Goal: Communication & Community: Answer question/provide support

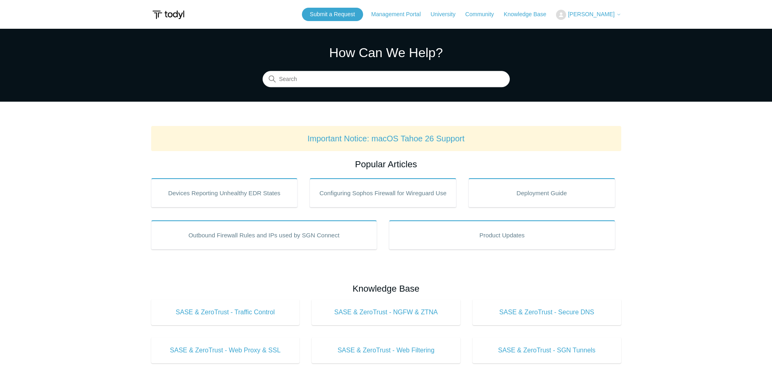
click at [592, 12] on span "[PERSON_NAME]" at bounding box center [591, 14] width 47 height 6
click at [591, 34] on link "My Support Requests" at bounding box center [596, 32] width 79 height 14
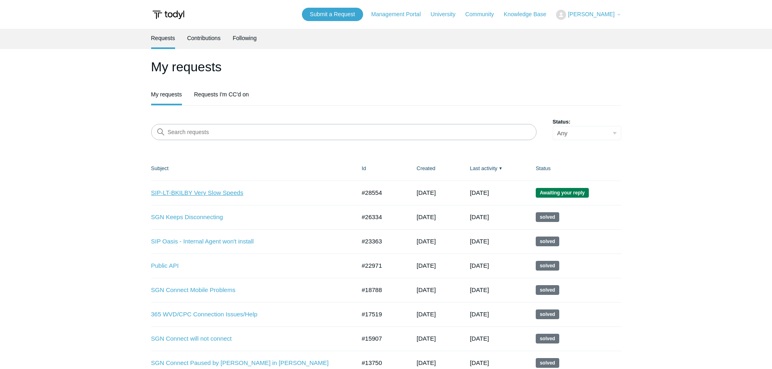
click at [229, 190] on link "SIP-LT-BKILBY Very Slow Speeds" at bounding box center [247, 193] width 193 height 9
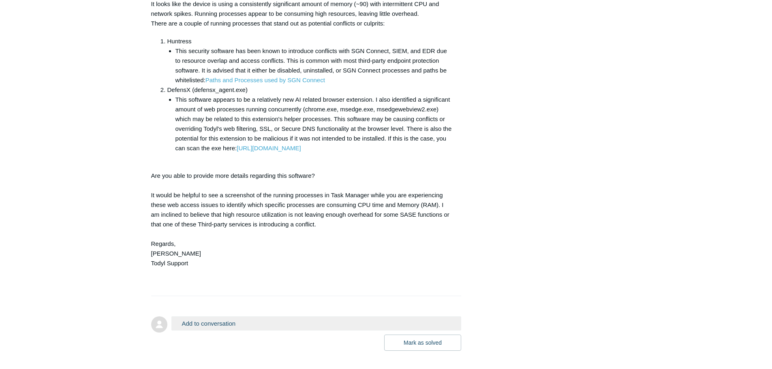
scroll to position [730, 0]
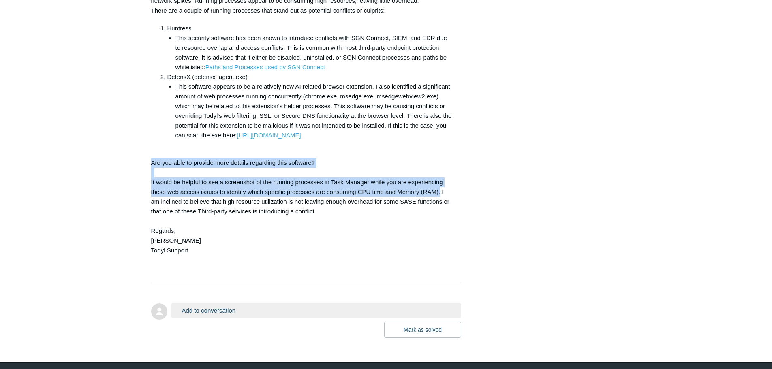
drag, startPoint x: 152, startPoint y: 201, endPoint x: 440, endPoint y: 228, distance: 289.9
click at [440, 228] on div "Hi Luke, It looks like the device is using a consistently significant amount of…" at bounding box center [302, 121] width 302 height 308
copy div "Are you able to provide more details regarding this software? It would be helpf…"
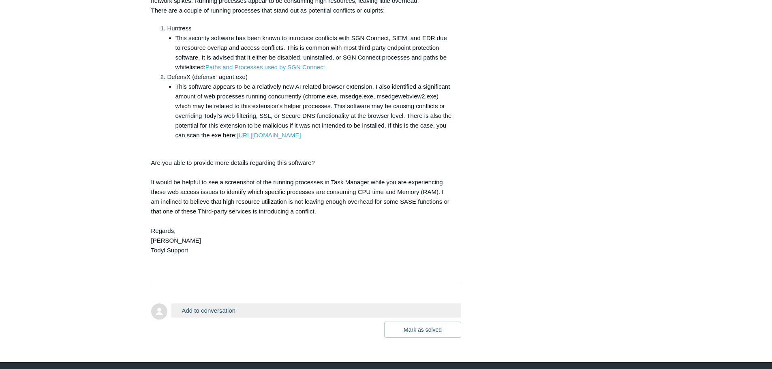
click at [219, 137] on li "This software appears to be a relatively new AI related browser extension. I al…" at bounding box center [315, 111] width 278 height 58
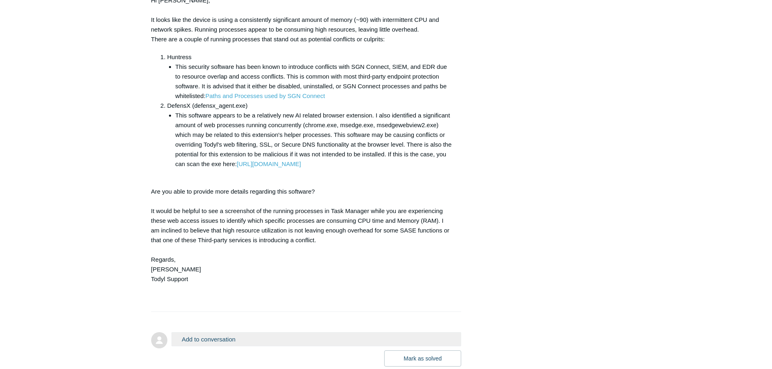
scroll to position [794, 0]
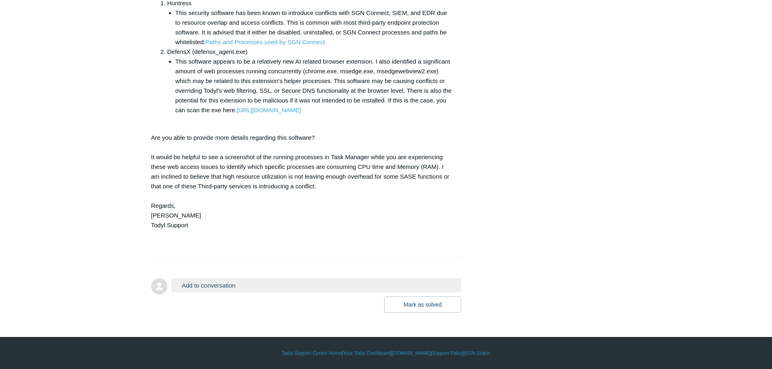
click at [234, 286] on button "Add to conversation" at bounding box center [316, 286] width 290 height 14
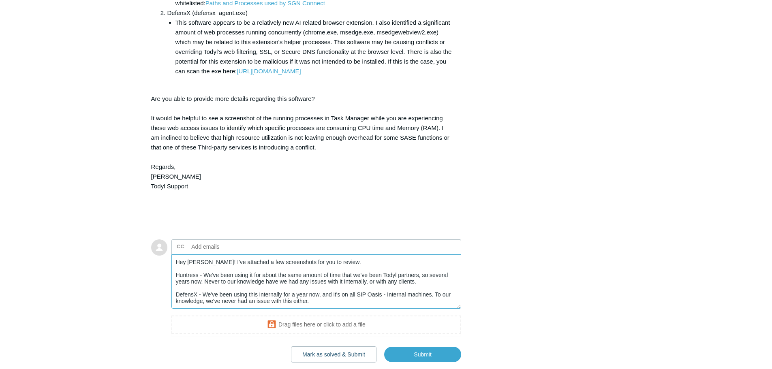
click at [317, 309] on textarea "Hey Andy! I've attached a few screenshots for you to review. Huntress - We've b…" at bounding box center [316, 282] width 290 height 55
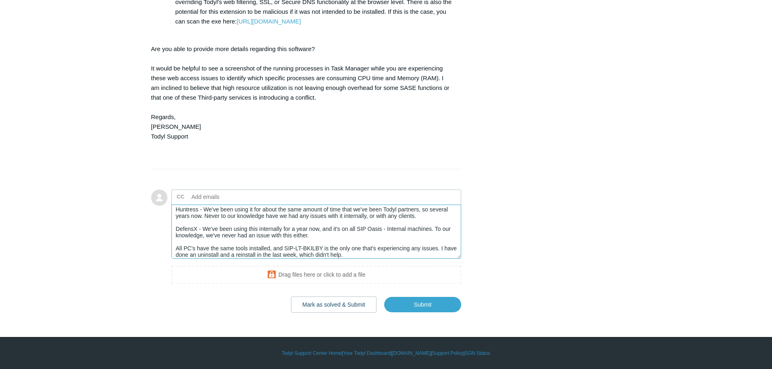
scroll to position [875, 0]
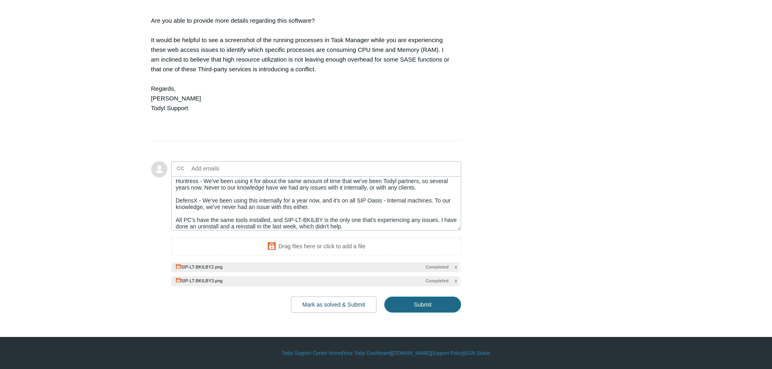
click at [418, 313] on input "Submit" at bounding box center [422, 305] width 77 height 16
type textarea "Hey Andy! I've attached a few screenshots for you to review. Huntress - We've b…"
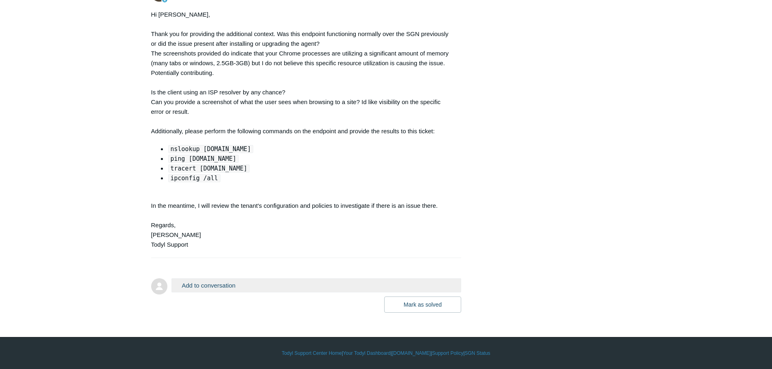
scroll to position [1223, 0]
drag, startPoint x: 359, startPoint y: 106, endPoint x: 358, endPoint y: 100, distance: 6.6
click at [359, 106] on div "Hi Luke, Thank you for providing the additional context. Was this endpoint func…" at bounding box center [302, 130] width 302 height 240
click at [356, 91] on div "Hi Luke, Thank you for providing the additional context. Was this endpoint func…" at bounding box center [302, 130] width 302 height 240
click at [312, 83] on div "Hi Luke, Thank you for providing the additional context. Was this endpoint func…" at bounding box center [302, 130] width 302 height 240
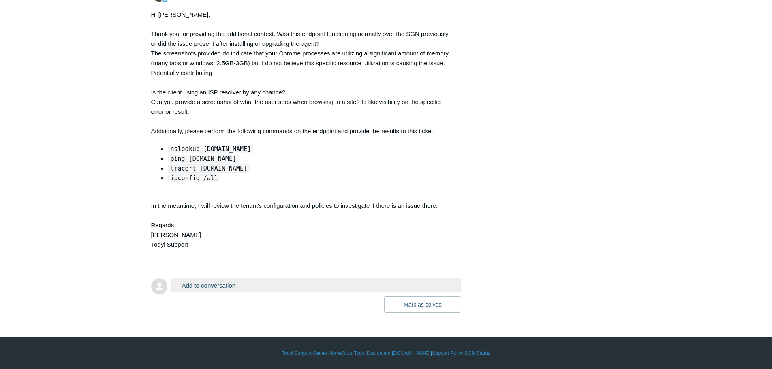
click at [313, 77] on div "Hi Luke, Thank you for providing the additional context. Was this endpoint func…" at bounding box center [302, 130] width 302 height 240
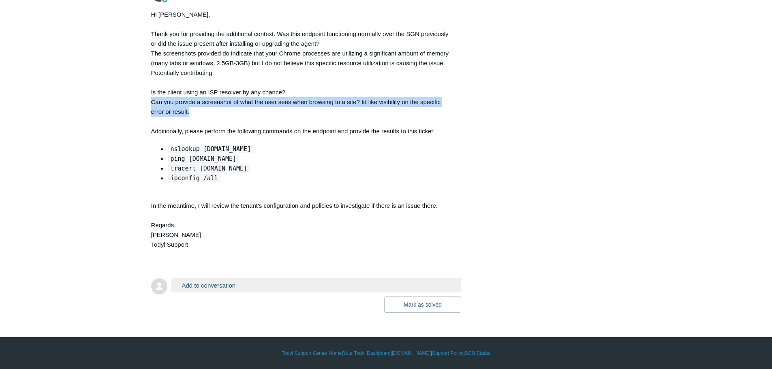
drag, startPoint x: 152, startPoint y: 143, endPoint x: 189, endPoint y: 149, distance: 37.8
click at [189, 149] on div "Hi Luke, Thank you for providing the additional context. Was this endpoint func…" at bounding box center [302, 130] width 302 height 240
copy div "Can you provide a screenshot of what the user sees when browsing to a site? Id …"
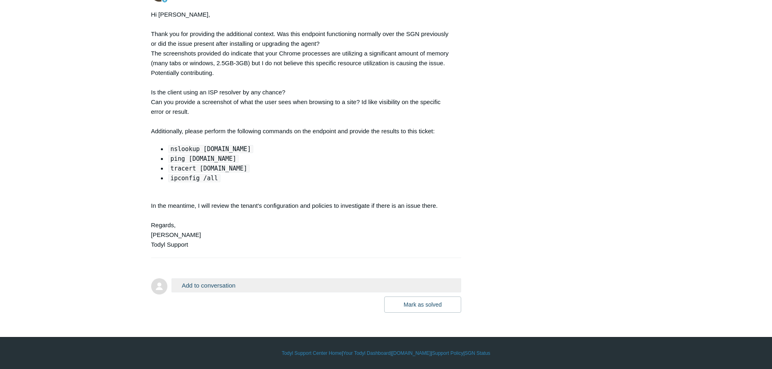
click at [189, 153] on code "nslookup google.com" at bounding box center [211, 149] width 86 height 8
drag, startPoint x: 171, startPoint y: 199, endPoint x: 231, endPoint y: 200, distance: 59.6
click at [231, 164] on li "ping google.com" at bounding box center [310, 159] width 286 height 10
copy code "ping google.com"
drag, startPoint x: 171, startPoint y: 191, endPoint x: 234, endPoint y: 194, distance: 62.9
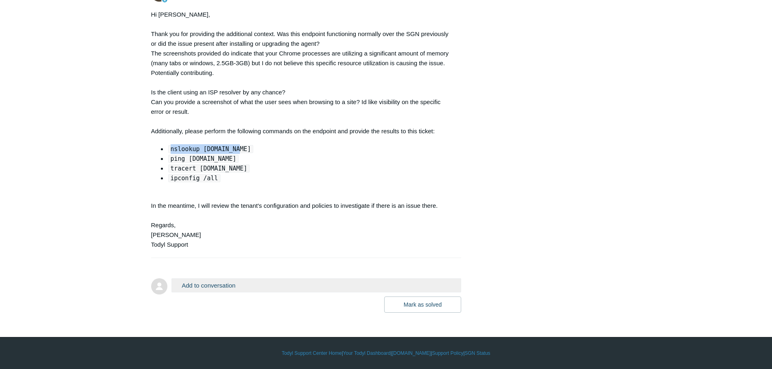
click at [234, 154] on li "nslookup google.com" at bounding box center [310, 149] width 286 height 10
copy code "nslookup google.com"
drag, startPoint x: 172, startPoint y: 209, endPoint x: 248, endPoint y: 209, distance: 75.4
click at [248, 174] on li "tracert google.com" at bounding box center [310, 169] width 286 height 10
copy code "tracert google.com"
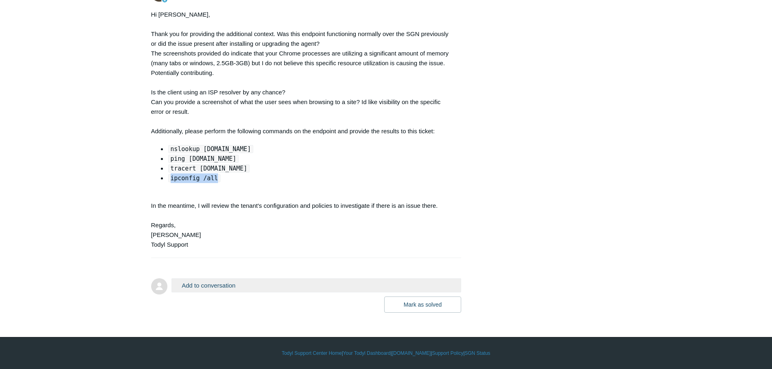
drag, startPoint x: 170, startPoint y: 218, endPoint x: 214, endPoint y: 217, distance: 44.6
click at [214, 182] on code "ipconfig /all" at bounding box center [194, 178] width 52 height 8
copy code "ipconfig /all"
click at [157, 250] on div "Hi Luke, Thank you for providing the additional context. Was this endpoint func…" at bounding box center [302, 130] width 302 height 240
click at [180, 246] on div "Hi Luke, Thank you for providing the additional context. Was this endpoint func…" at bounding box center [302, 130] width 302 height 240
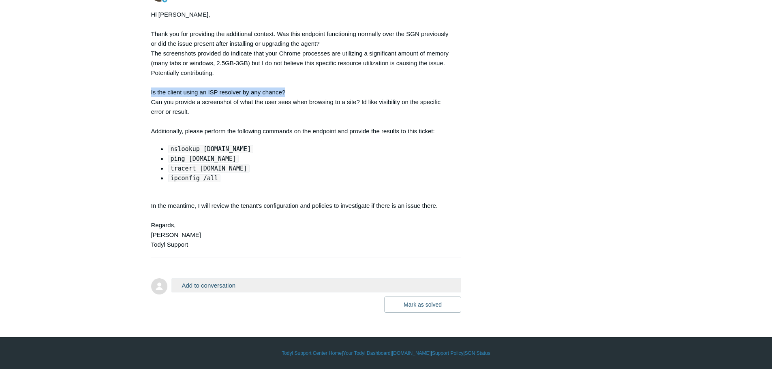
drag, startPoint x: 286, startPoint y: 131, endPoint x: 151, endPoint y: 130, distance: 134.6
click at [151, 130] on div "Hi Luke, Thank you for providing the additional context. Was this endpoint func…" at bounding box center [302, 130] width 302 height 240
copy div "Is the client using an ISP resolver by any chance?"
click at [233, 293] on button "Add to conversation" at bounding box center [316, 286] width 290 height 14
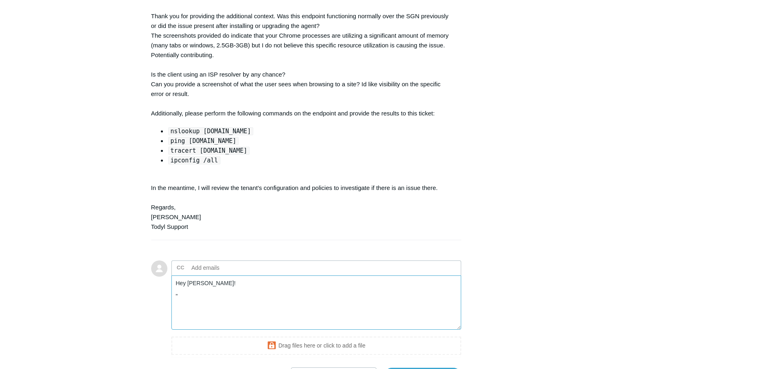
paste textarea "Is the client using an ISP resolver by any chance?"
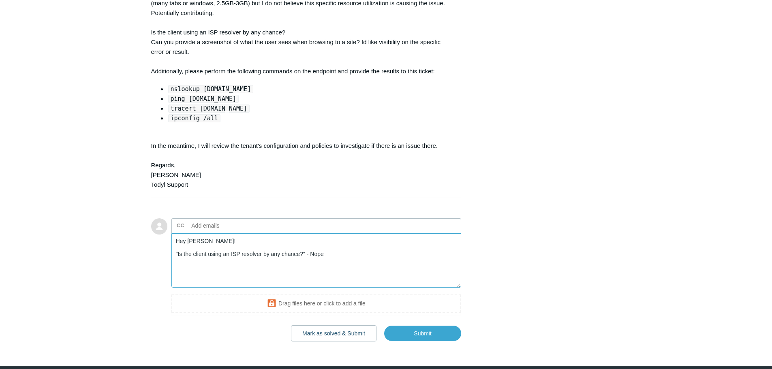
scroll to position [1305, 0]
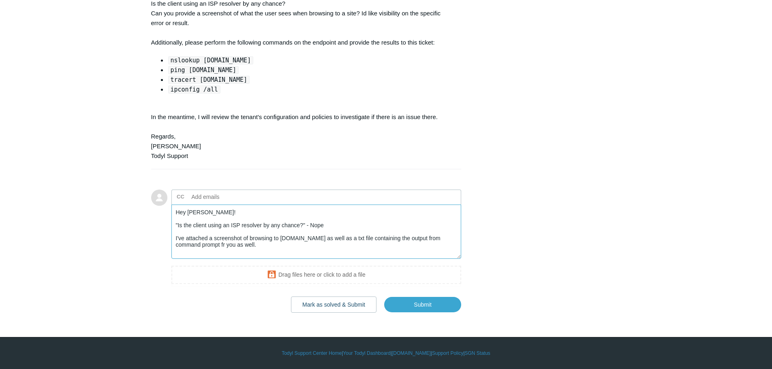
click at [196, 259] on textarea "Hey Andy! "Is the client using an ISP resolver by any chance?" - Nope I've atta…" at bounding box center [316, 232] width 290 height 55
drag, startPoint x: 430, startPoint y: 285, endPoint x: 436, endPoint y: 285, distance: 6.1
click at [436, 259] on textarea "Hey Andy! "Is the client using an ISP resolver by any chance?" - Nope I've atta…" at bounding box center [316, 232] width 290 height 55
drag, startPoint x: 435, startPoint y: 285, endPoint x: 441, endPoint y: 285, distance: 6.1
click at [441, 259] on textarea "Hey Andy! "Is the client using an ISP resolver by any chance?" - Nope I've atta…" at bounding box center [316, 232] width 290 height 55
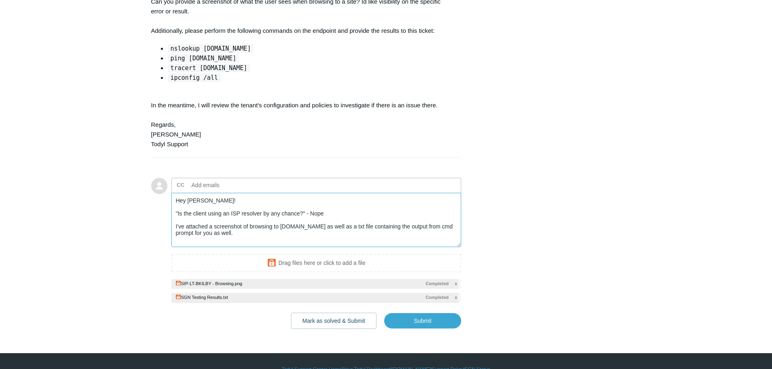
scroll to position [1346, 0]
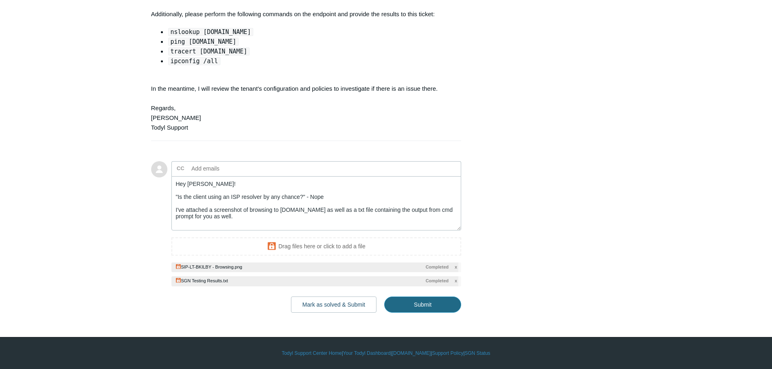
click at [422, 313] on input "Submit" at bounding box center [422, 305] width 77 height 16
type textarea "Hey Andy! "Is the client using an ISP resolver by any chance?" - Nope I've atta…"
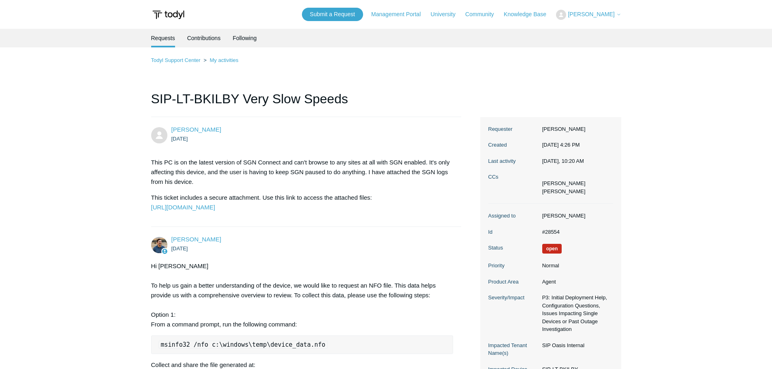
click at [166, 96] on h1 "SIP-LT-BKILBY Very Slow Speeds" at bounding box center [306, 103] width 311 height 28
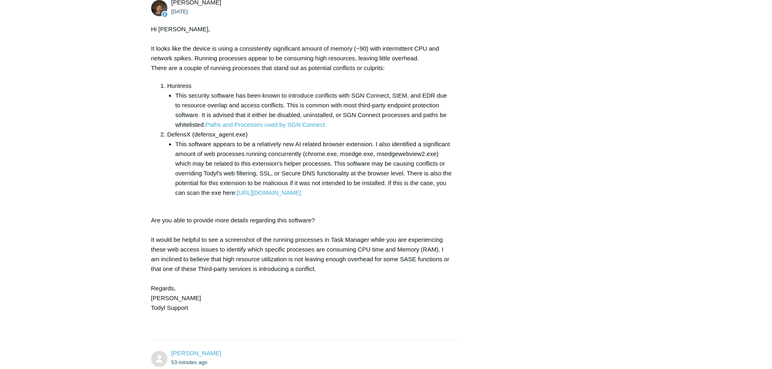
scroll to position [689, 0]
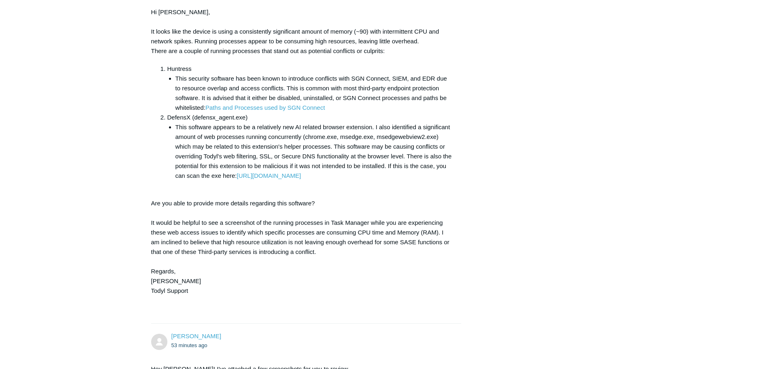
click at [316, 77] on div "Hi Luke, It looks like the device is using a consistently significant amount of…" at bounding box center [302, 161] width 302 height 308
click at [272, 83] on div "Hi Luke, It looks like the device is using a consistently significant amount of…" at bounding box center [302, 161] width 302 height 308
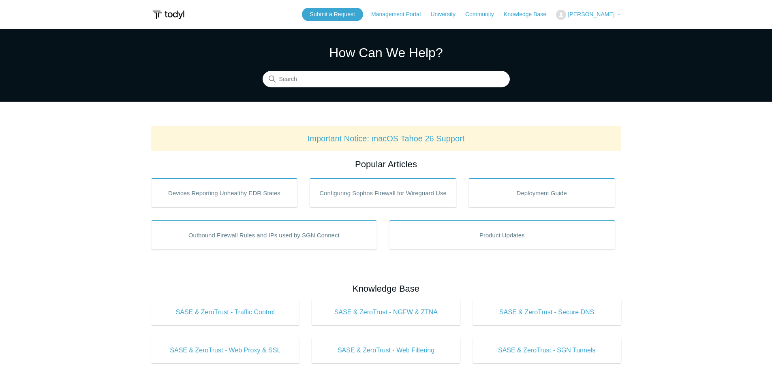
click at [339, 83] on input "Search" at bounding box center [386, 79] width 247 height 16
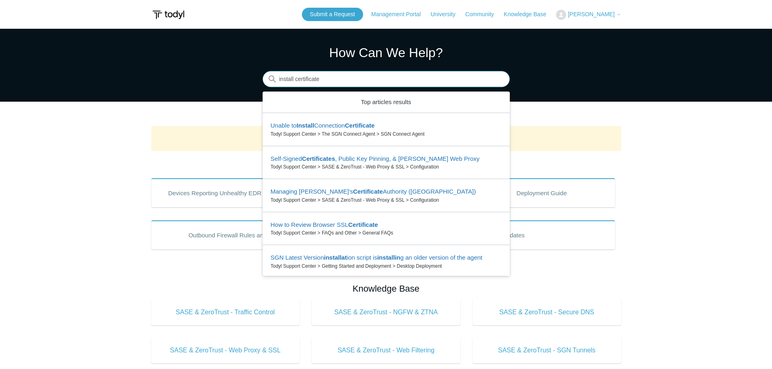
type input "install certificate"
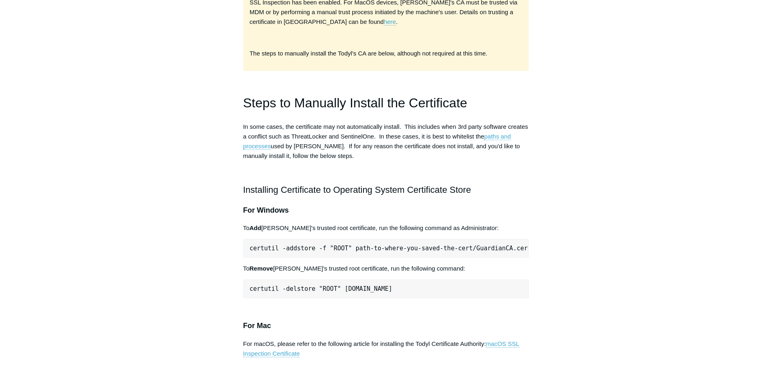
scroll to position [243, 0]
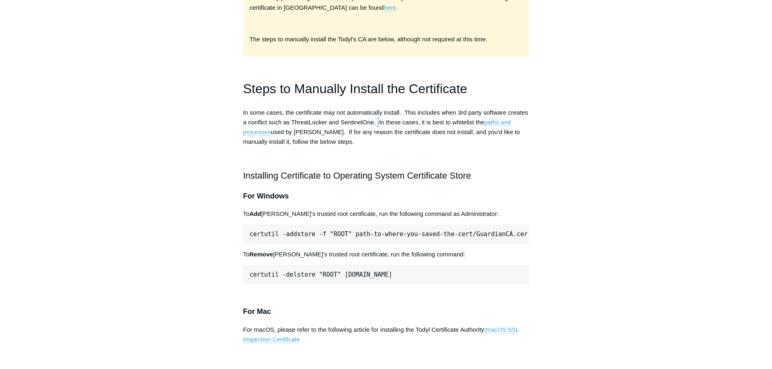
click at [379, 108] on p "In some cases, the certificate may not automatically install. This includes whe…" at bounding box center [386, 127] width 286 height 39
click at [392, 108] on p "In some cases, the certificate may not automatically install. This includes whe…" at bounding box center [386, 127] width 286 height 39
click at [401, 169] on h2 "Installing Certificate to Operating System Certificate Store" at bounding box center [386, 176] width 286 height 14
click at [303, 169] on h2 "Installing Certificate to Operating System Certificate Store" at bounding box center [386, 176] width 286 height 14
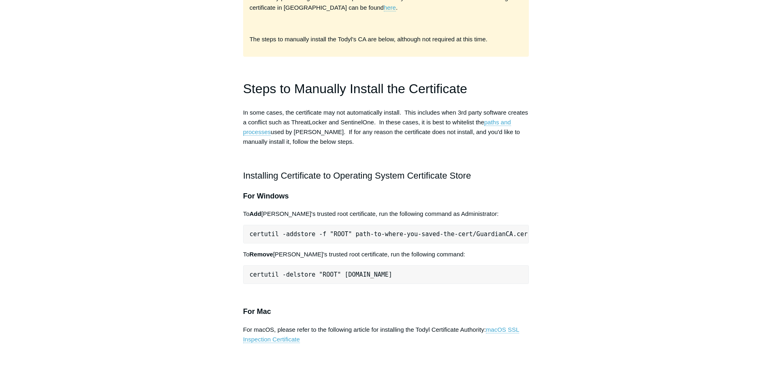
click at [260, 169] on h2 "Installing Certificate to Operating System Certificate Store" at bounding box center [386, 176] width 286 height 14
click at [335, 108] on p "In some cases, the certificate may not automatically install. This includes whe…" at bounding box center [386, 127] width 286 height 39
click at [321, 108] on p "In some cases, the certificate may not automatically install. This includes whe…" at bounding box center [386, 127] width 286 height 39
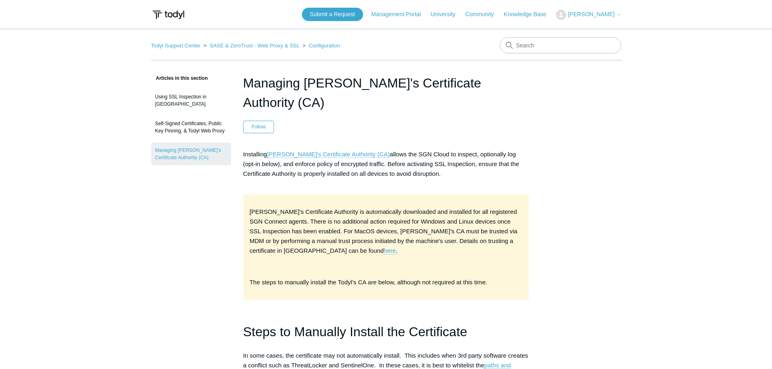
scroll to position [243, 0]
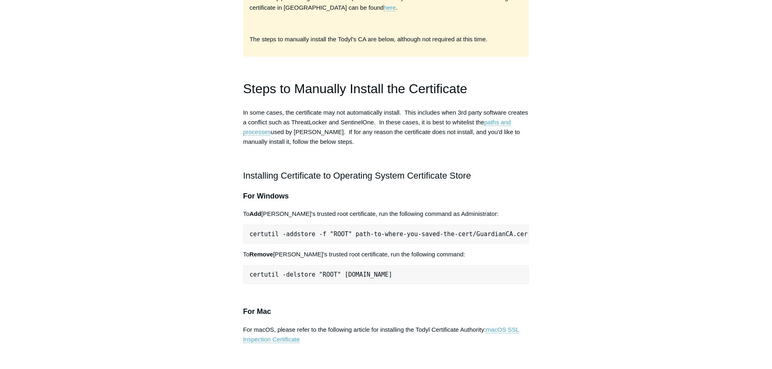
click at [300, 108] on p "In some cases, the certificate may not automatically install. This includes whe…" at bounding box center [386, 127] width 286 height 39
